Goal: Find specific page/section: Find specific page/section

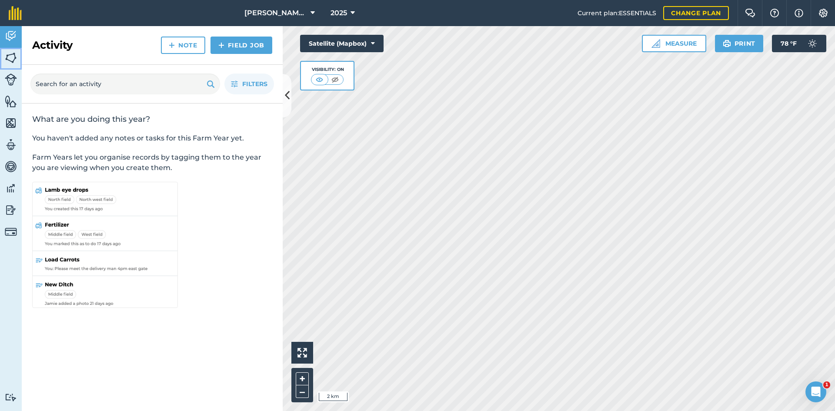
click at [9, 55] on img at bounding box center [11, 57] width 12 height 13
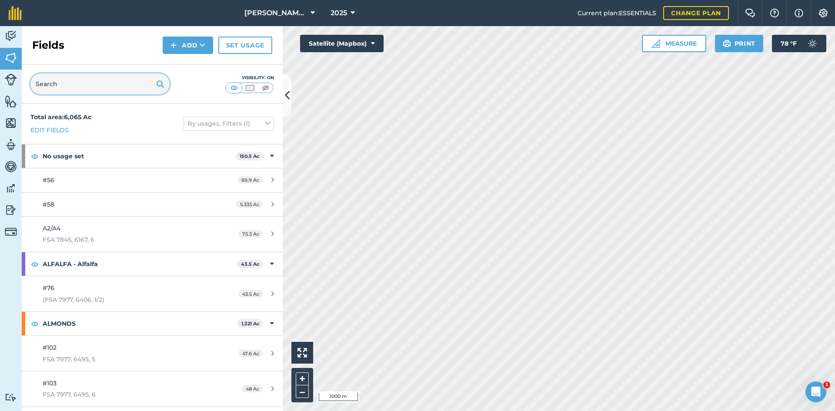
click at [60, 80] on input "text" at bounding box center [99, 83] width 139 height 21
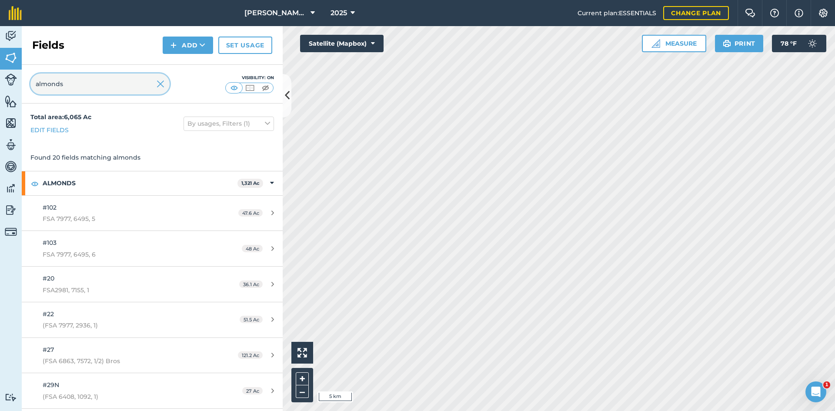
type input "almonds"
click at [286, 95] on icon at bounding box center [287, 95] width 5 height 15
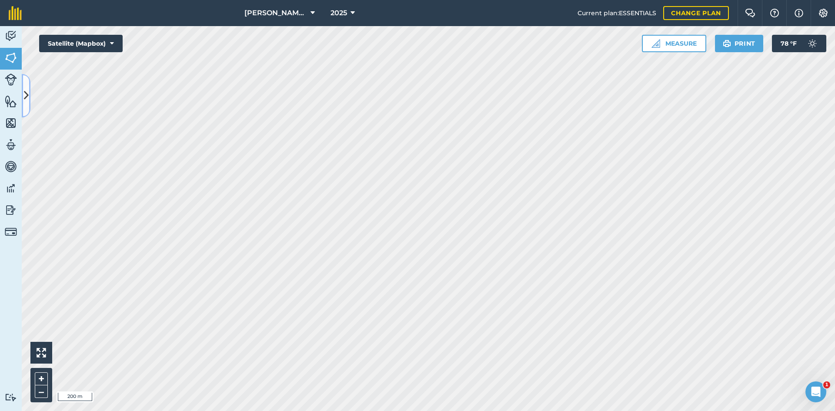
click at [27, 95] on icon at bounding box center [26, 95] width 5 height 15
